Goal: Find contact information: Find contact information

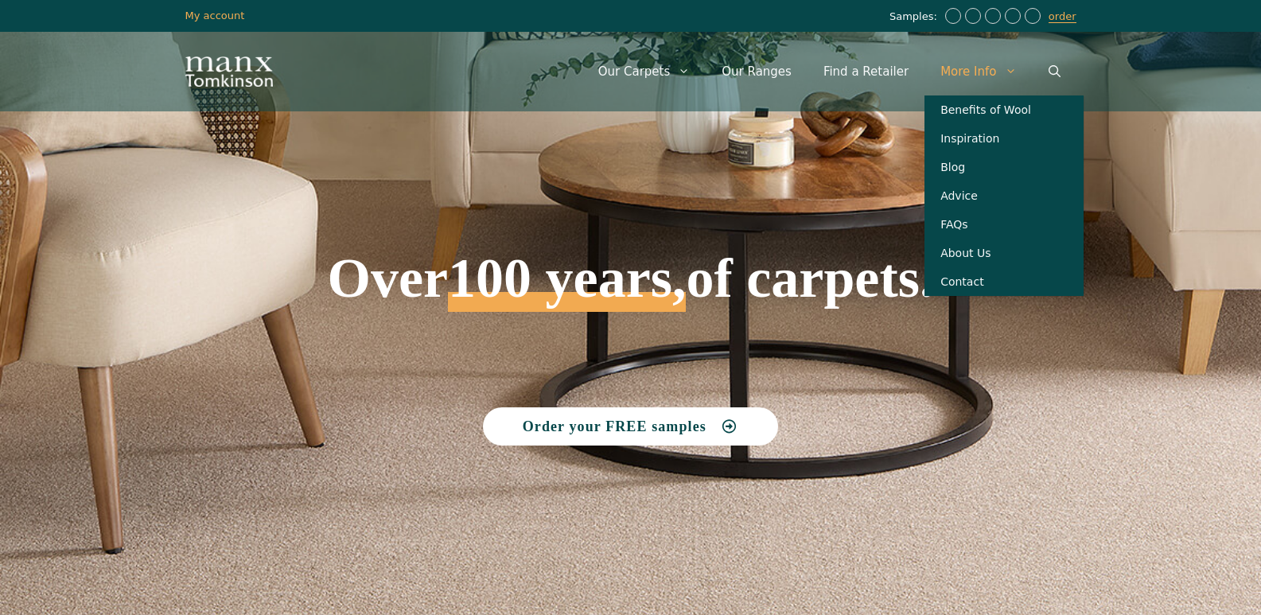
click at [968, 67] on link "More Info" at bounding box center [978, 72] width 107 height 48
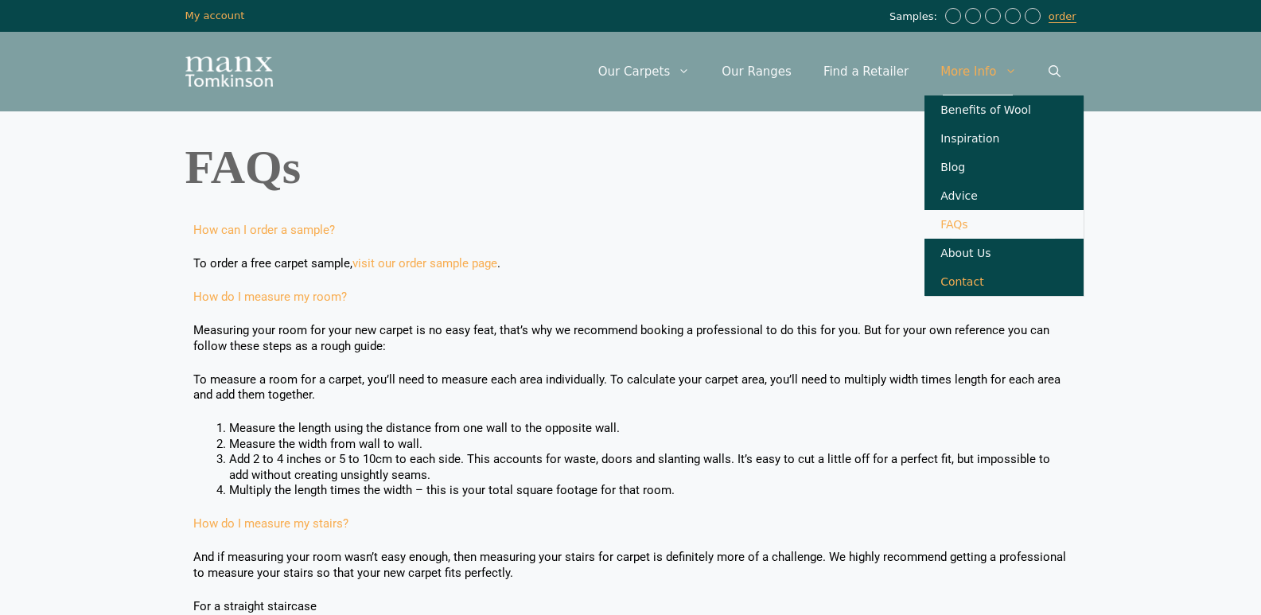
click at [969, 291] on link "Contact" at bounding box center [1004, 281] width 159 height 29
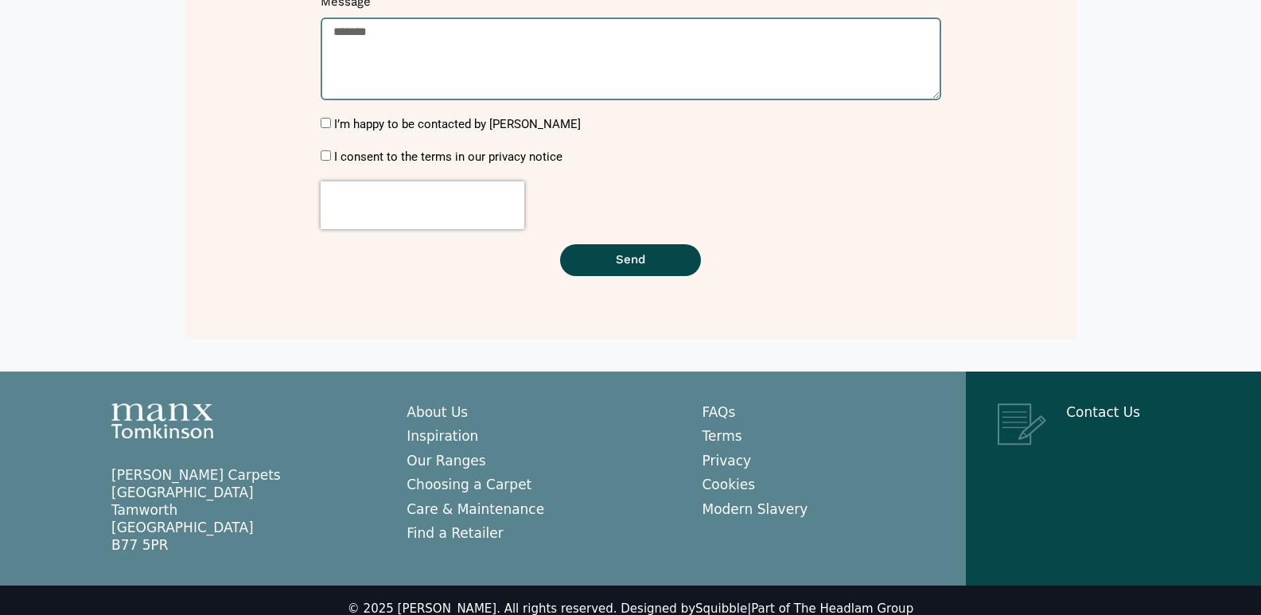
scroll to position [534, 0]
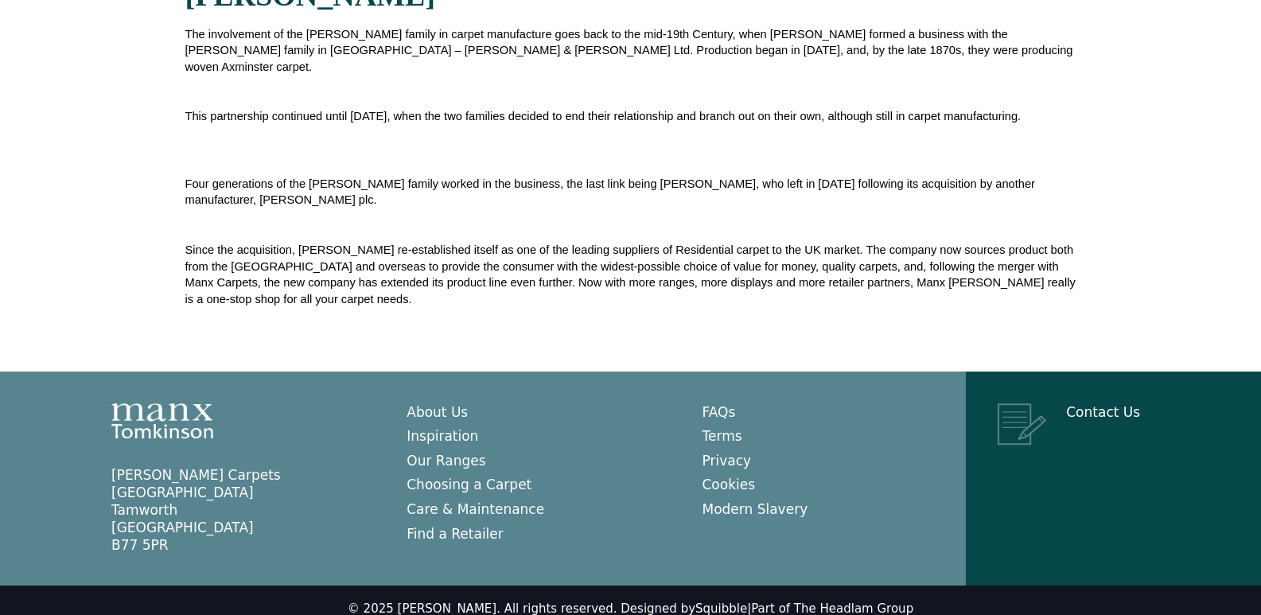
scroll to position [616, 0]
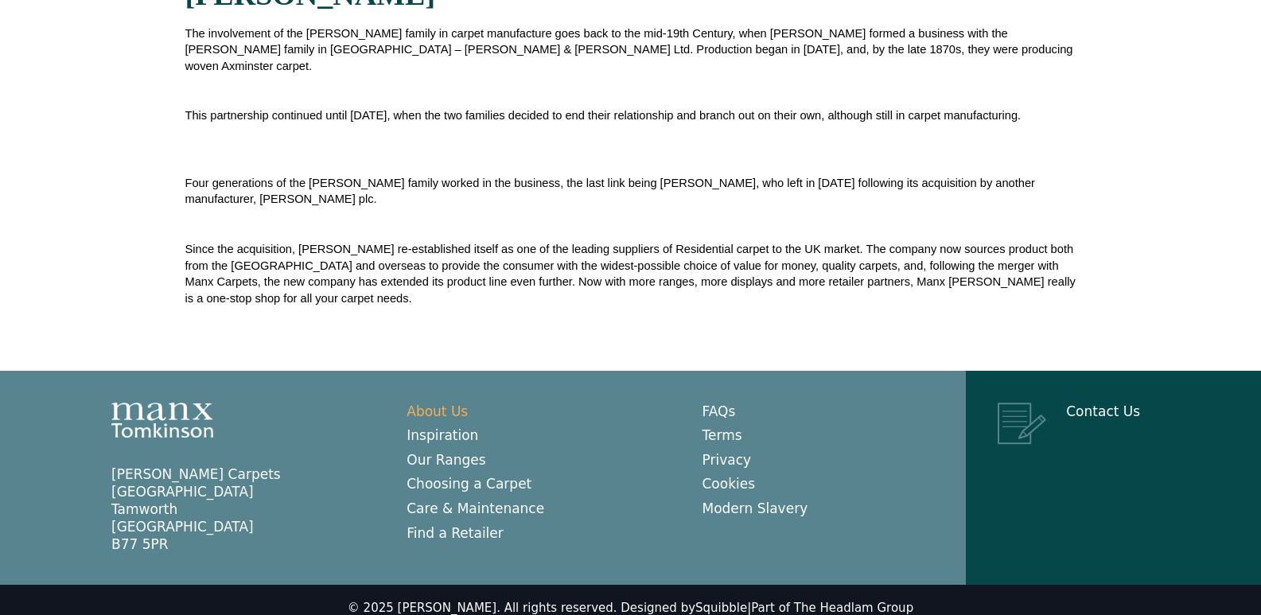
click at [449, 403] on link "About Us" at bounding box center [437, 411] width 61 height 16
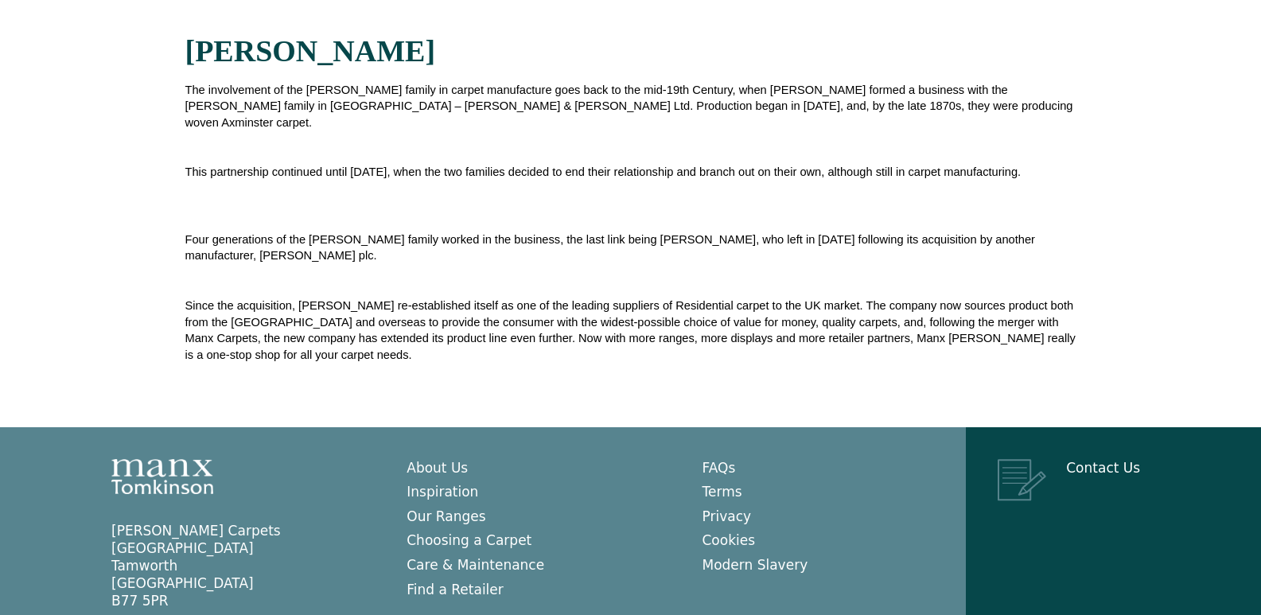
scroll to position [616, 0]
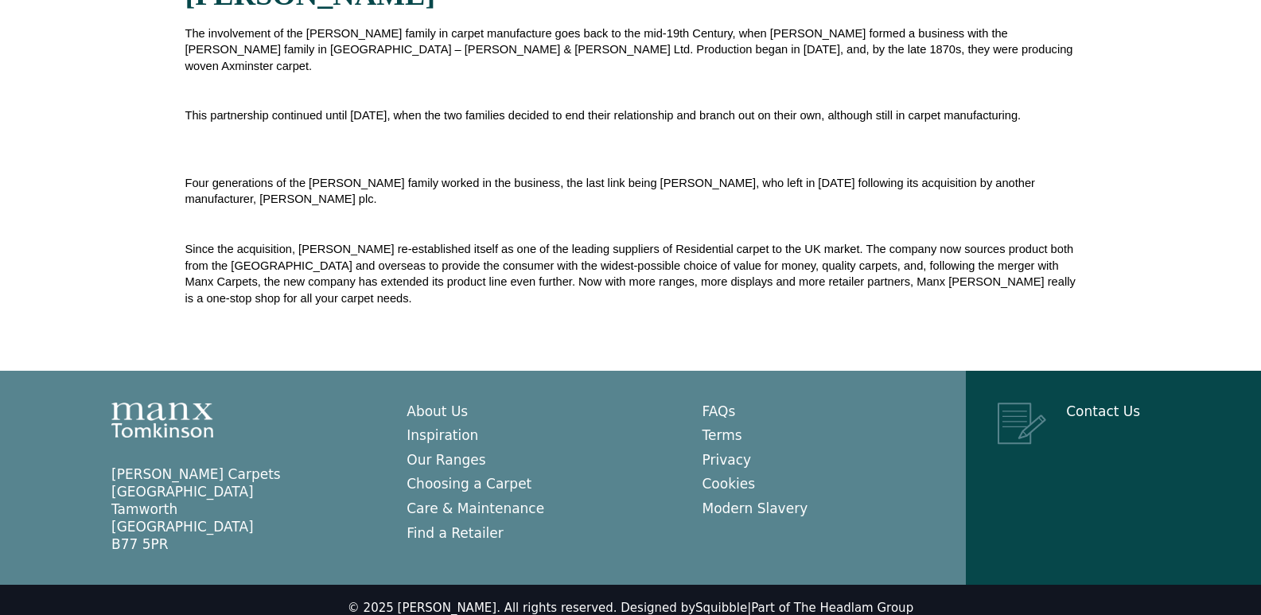
drag, startPoint x: 163, startPoint y: 527, endPoint x: 92, endPoint y: 465, distance: 94.2
click at [92, 466] on aside "Manx Tomkinson Carpets Relay Park Tamworth Staffordshire B77 5PR" at bounding box center [227, 510] width 295 height 88
copy p "Manx Tomkinson Carpets Relay Park Tamworth Staffordshire B77 5PR"
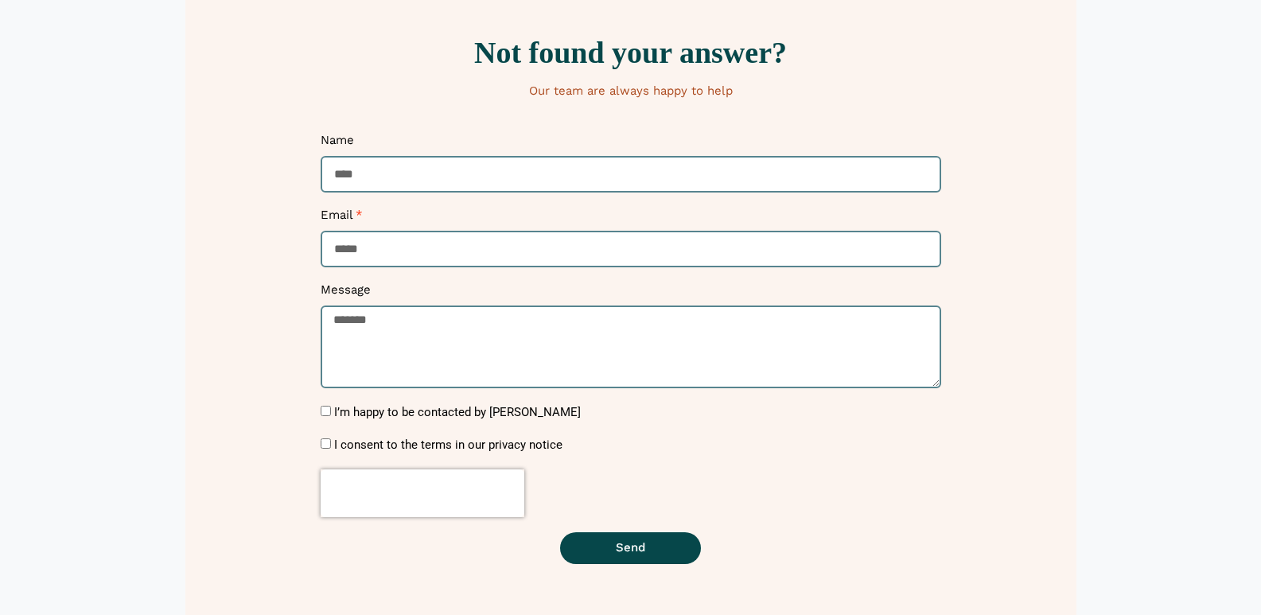
scroll to position [216, 0]
